Goal: Information Seeking & Learning: Understand process/instructions

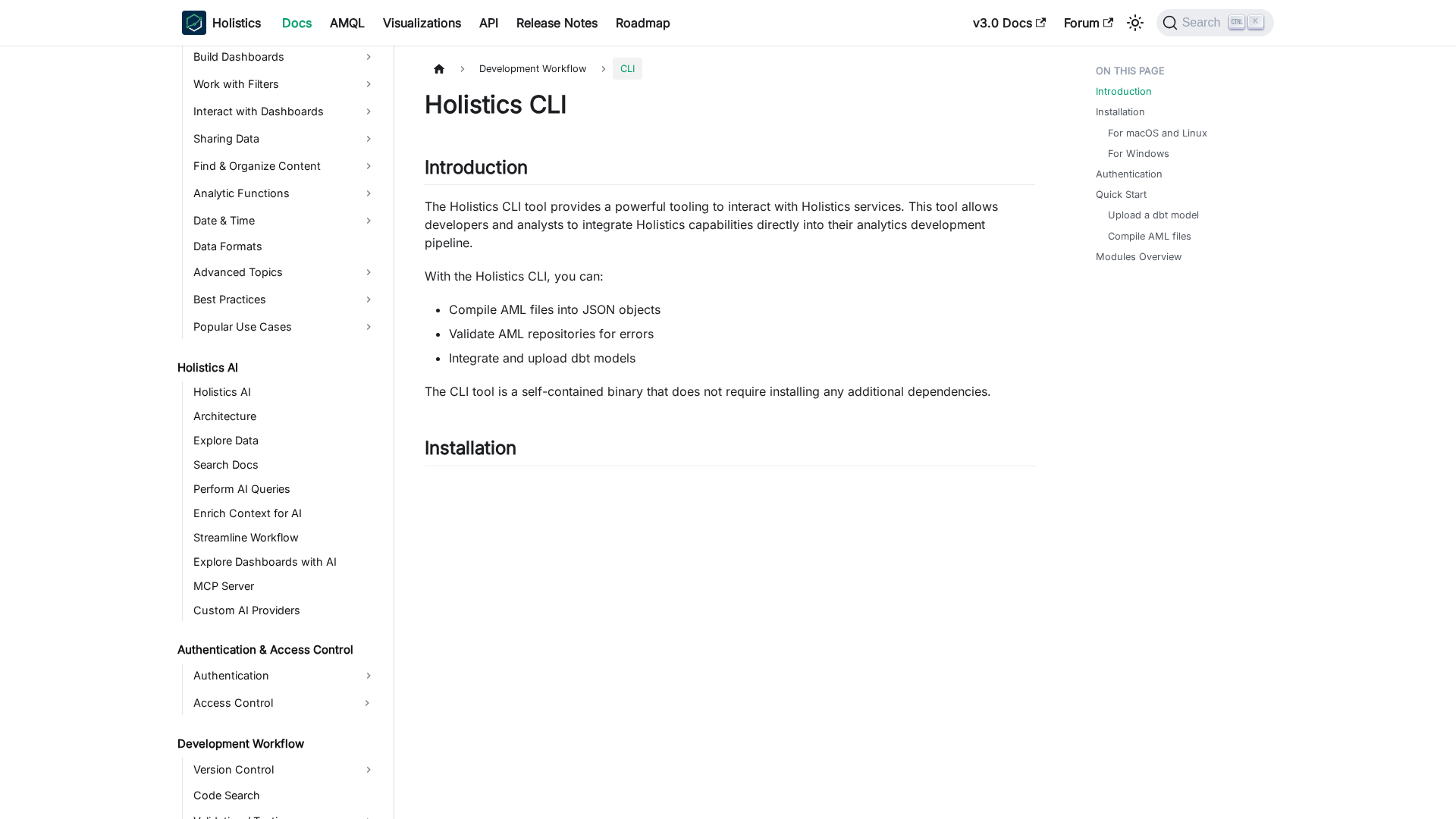
scroll to position [774, 0]
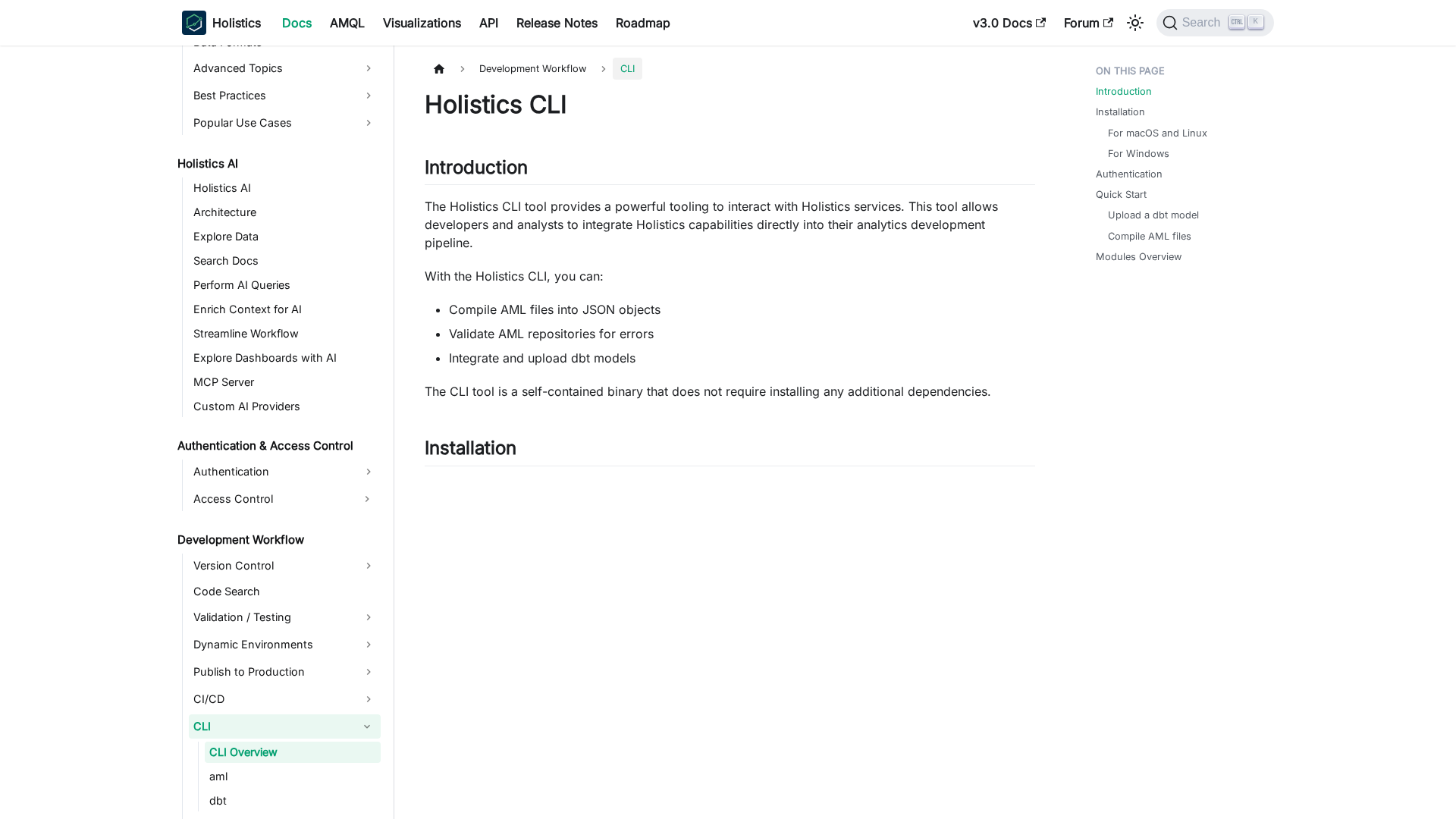
scroll to position [774, 0]
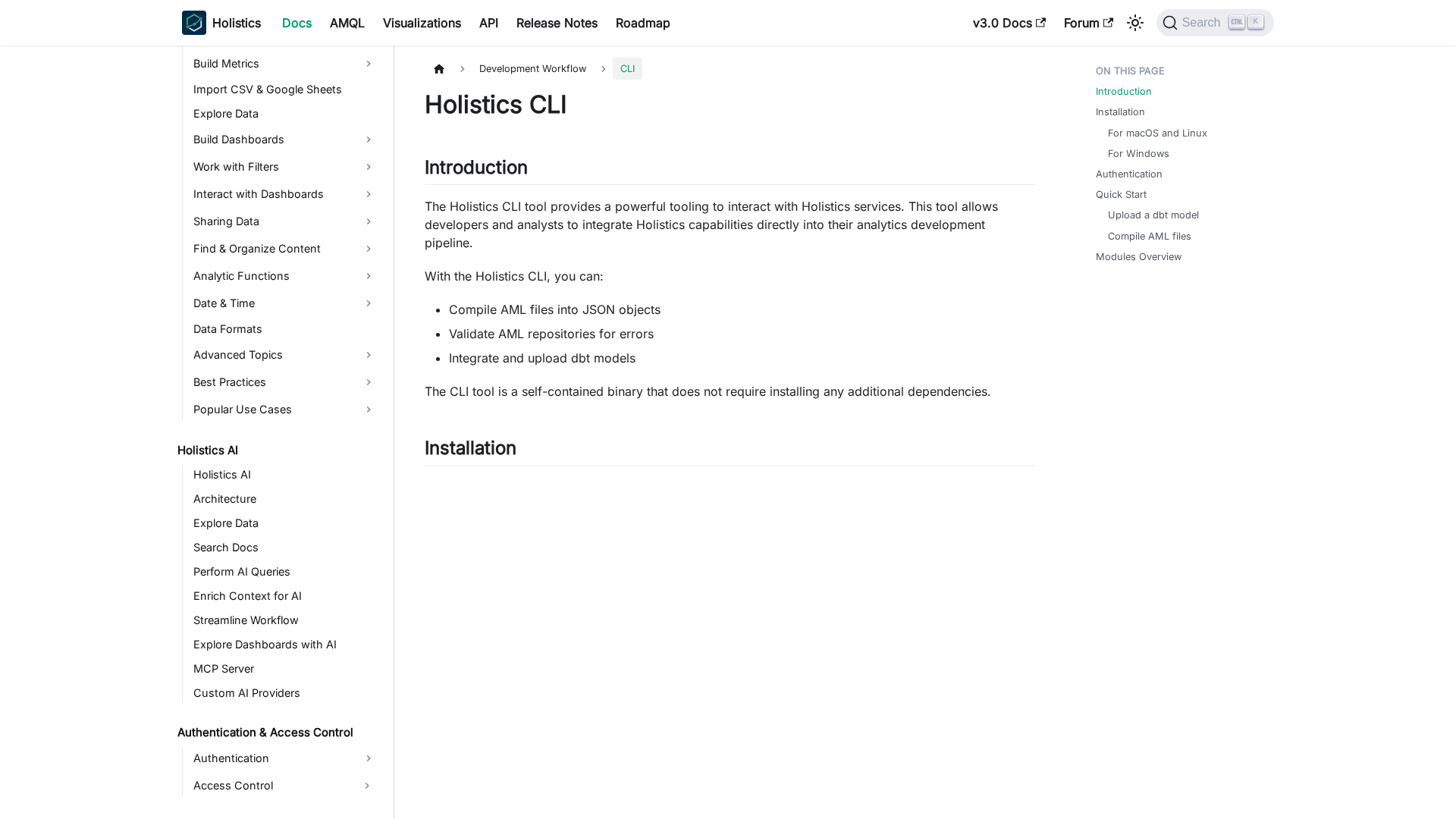
scroll to position [774, 0]
